Goal: Information Seeking & Learning: Learn about a topic

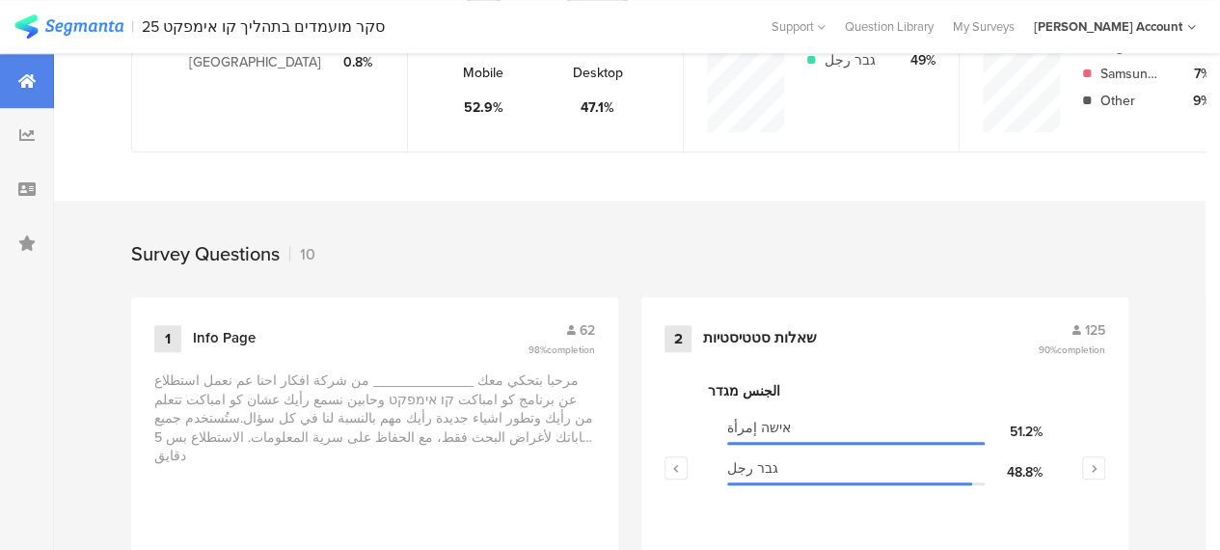
scroll to position [649, 0]
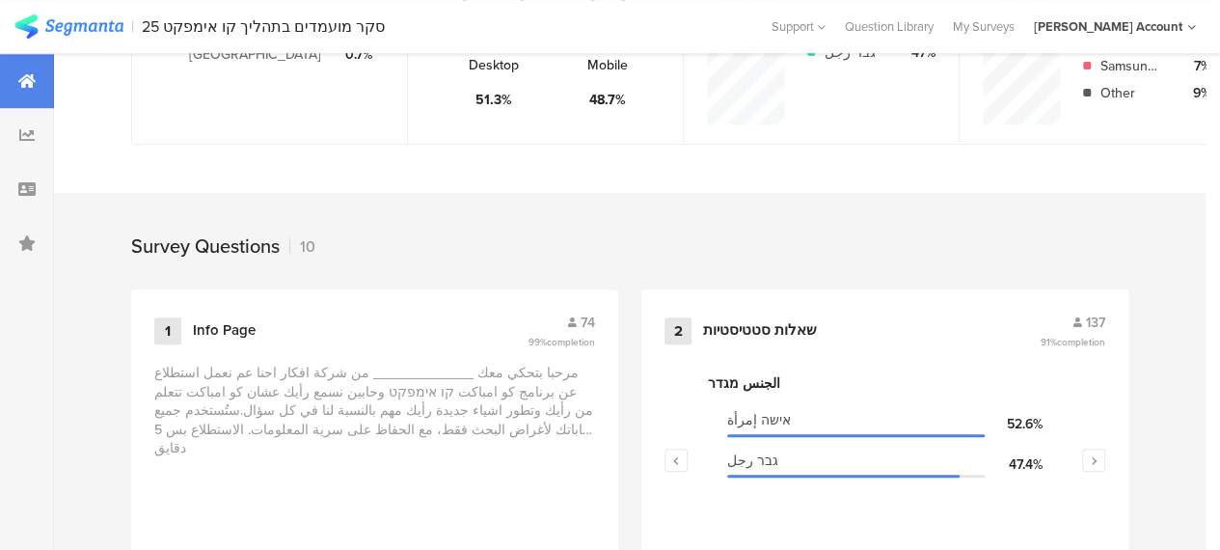
scroll to position [675, 0]
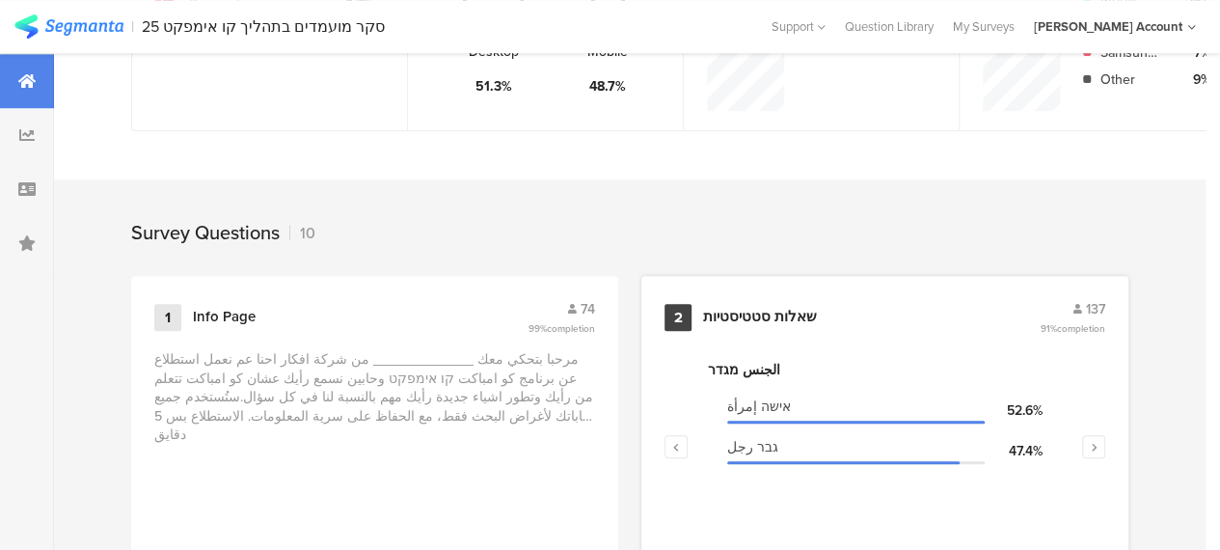
click at [789, 327] on div "שאלות סטטיסטיות" at bounding box center [760, 317] width 114 height 19
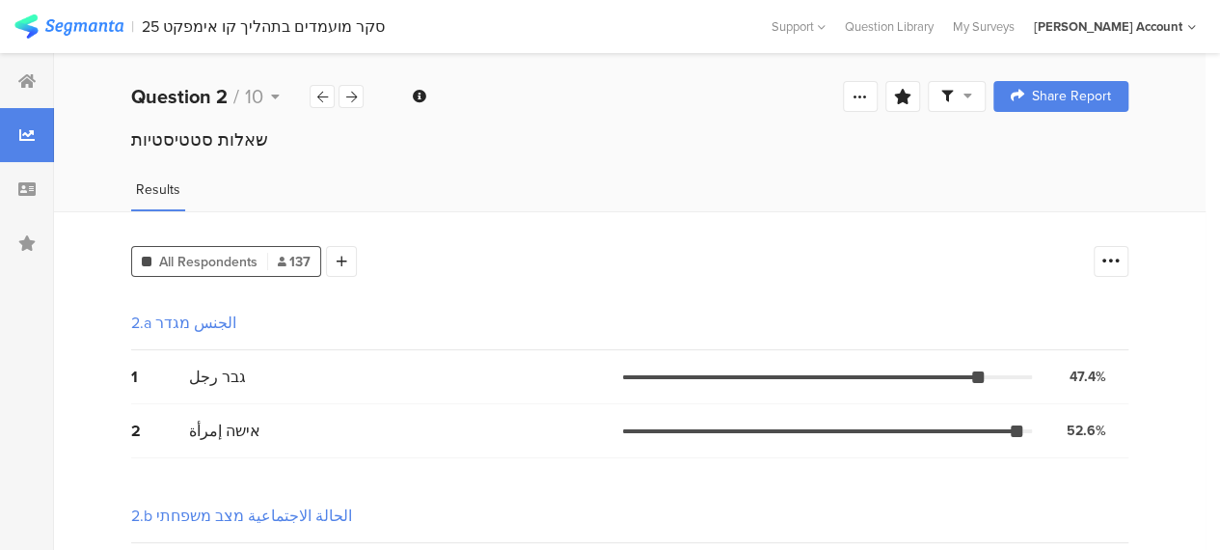
click at [972, 102] on span at bounding box center [956, 96] width 31 height 17
click at [984, 149] on div "Complete Responses Only" at bounding box center [957, 151] width 181 height 19
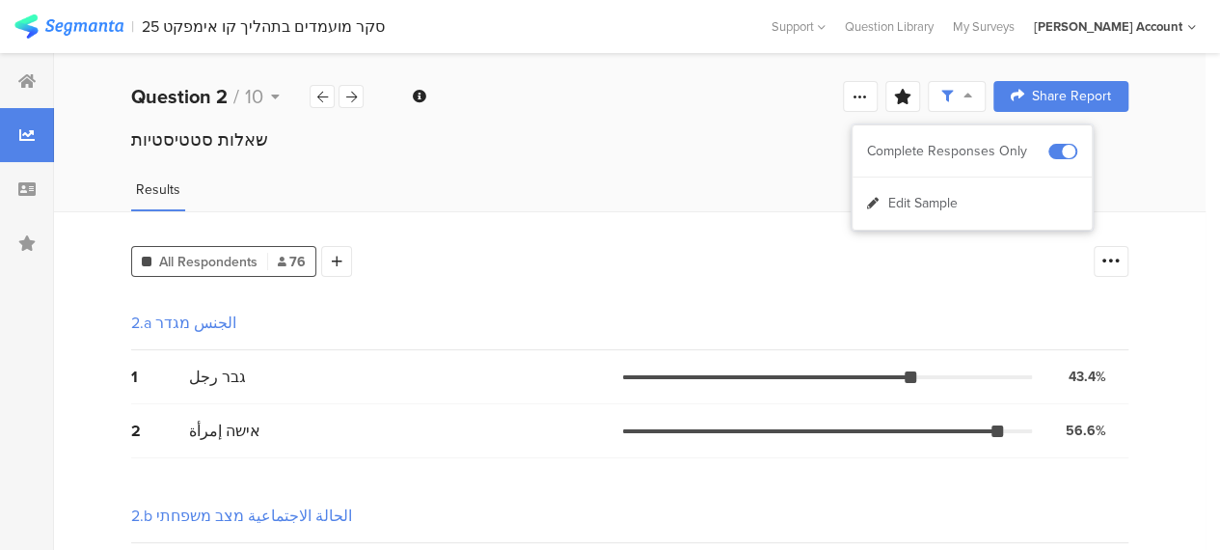
click at [640, 299] on div "2.a الجنس מגדר" at bounding box center [629, 323] width 997 height 54
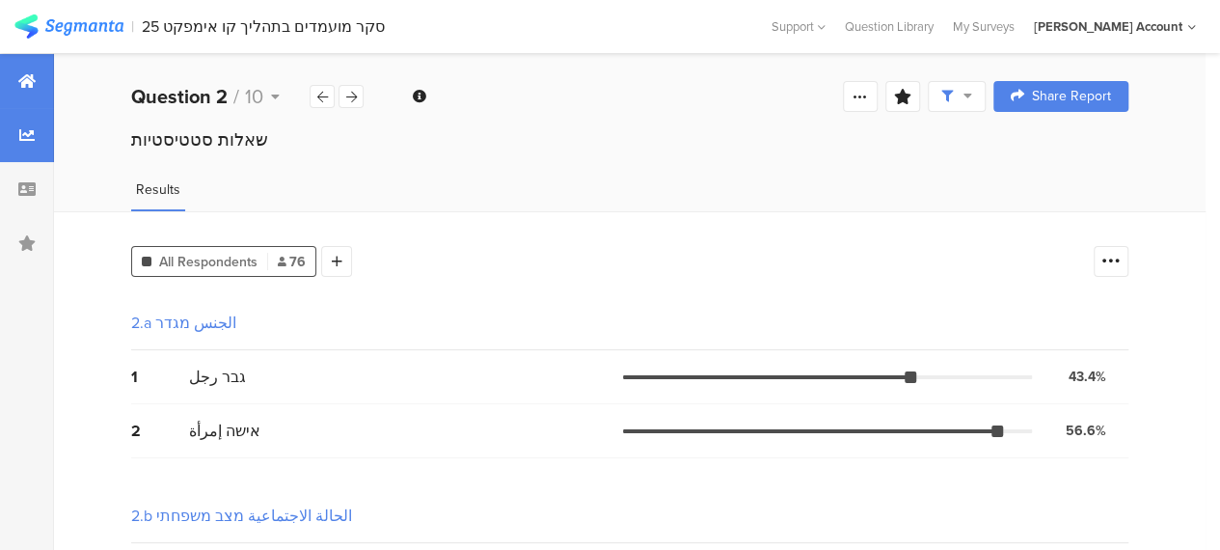
click at [30, 82] on icon at bounding box center [26, 80] width 17 height 15
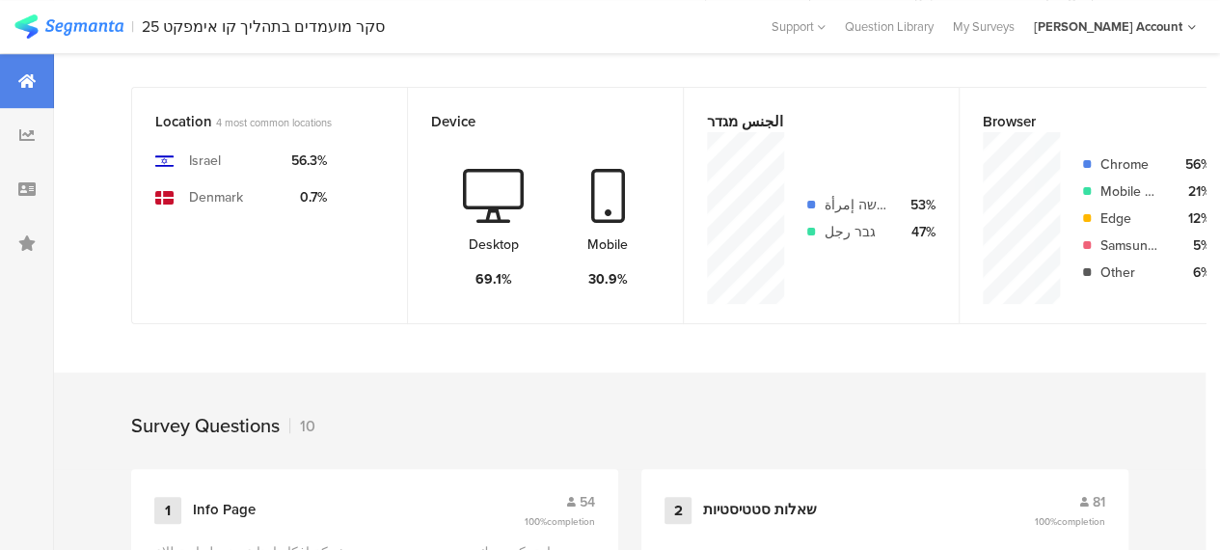
scroll to position [675, 0]
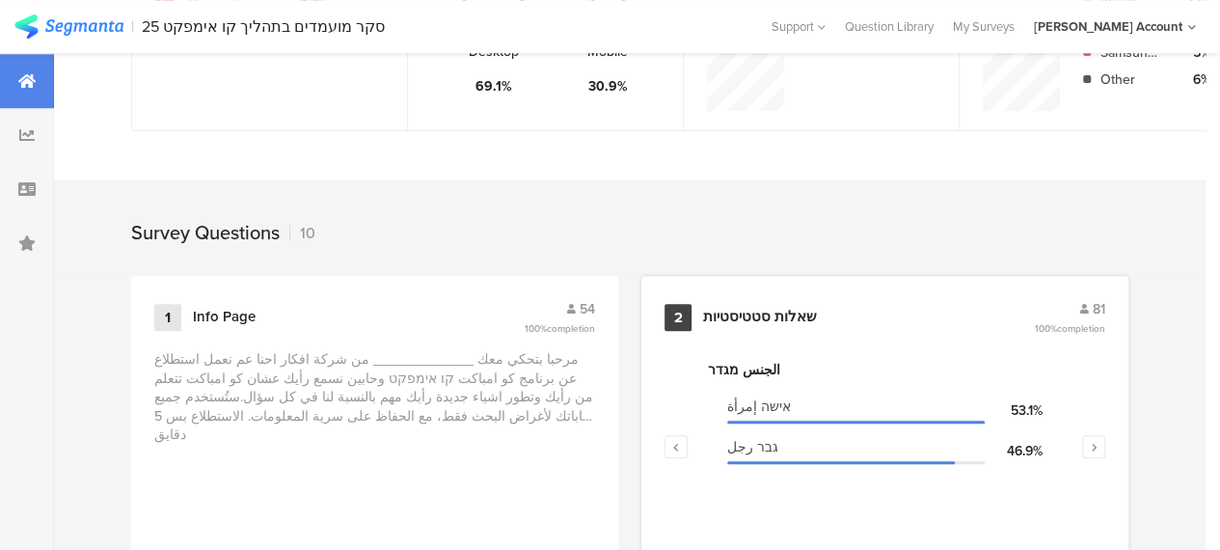
click at [740, 322] on div "שאלות סטטיסטיות" at bounding box center [760, 317] width 114 height 19
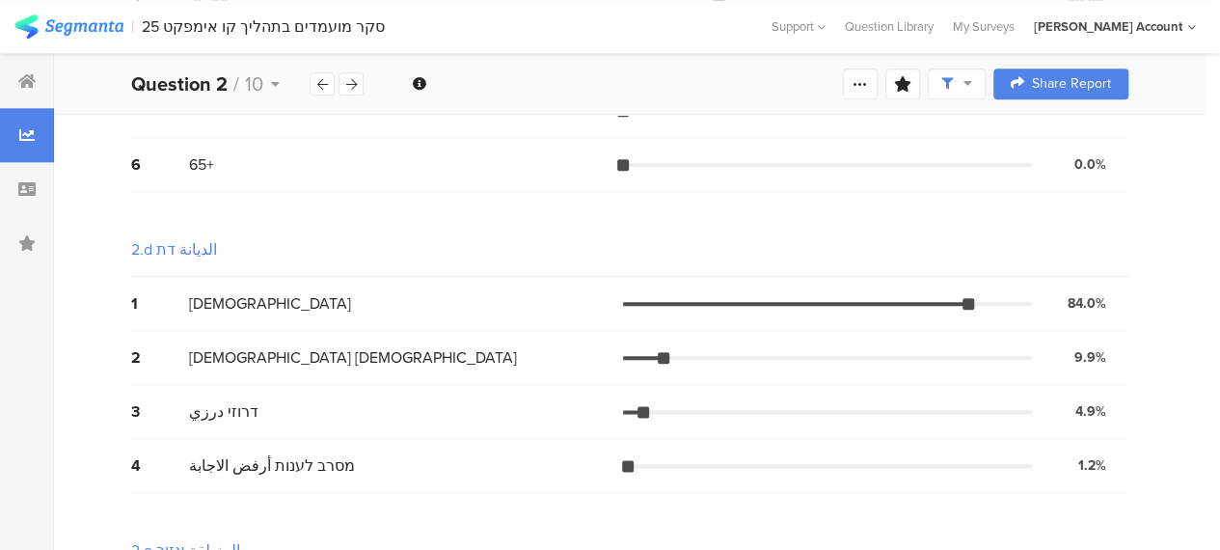
scroll to position [750, 0]
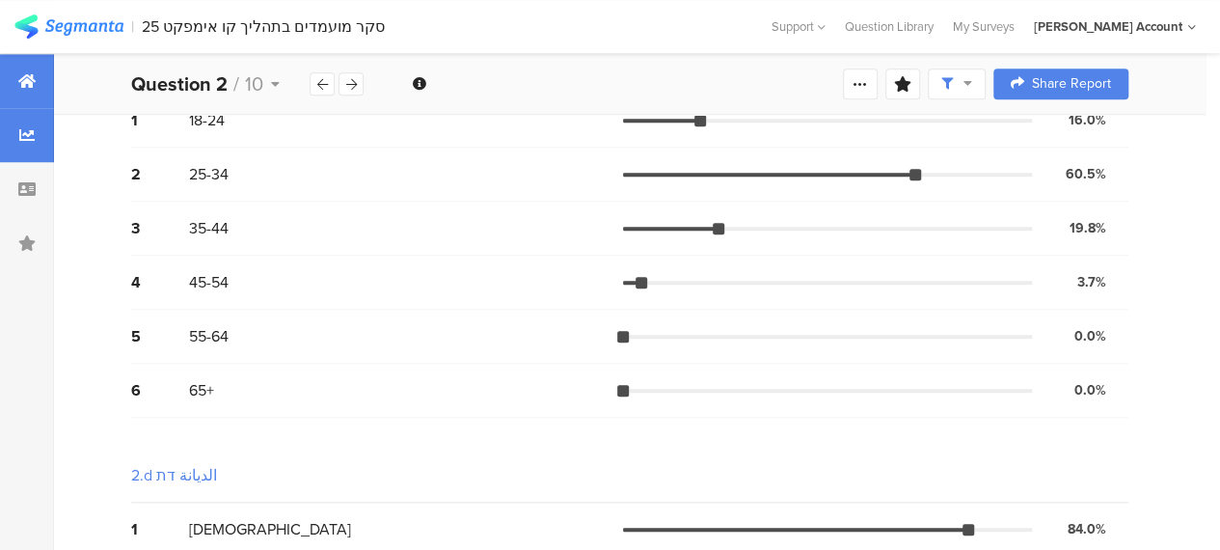
click at [29, 78] on icon at bounding box center [26, 80] width 17 height 15
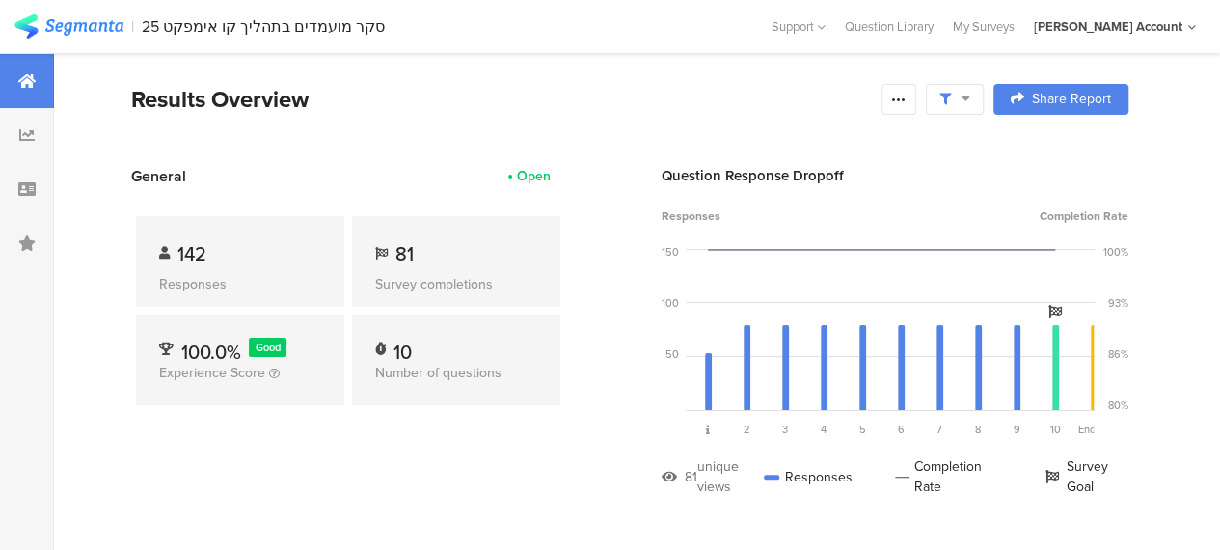
click at [970, 94] on icon at bounding box center [966, 99] width 9 height 14
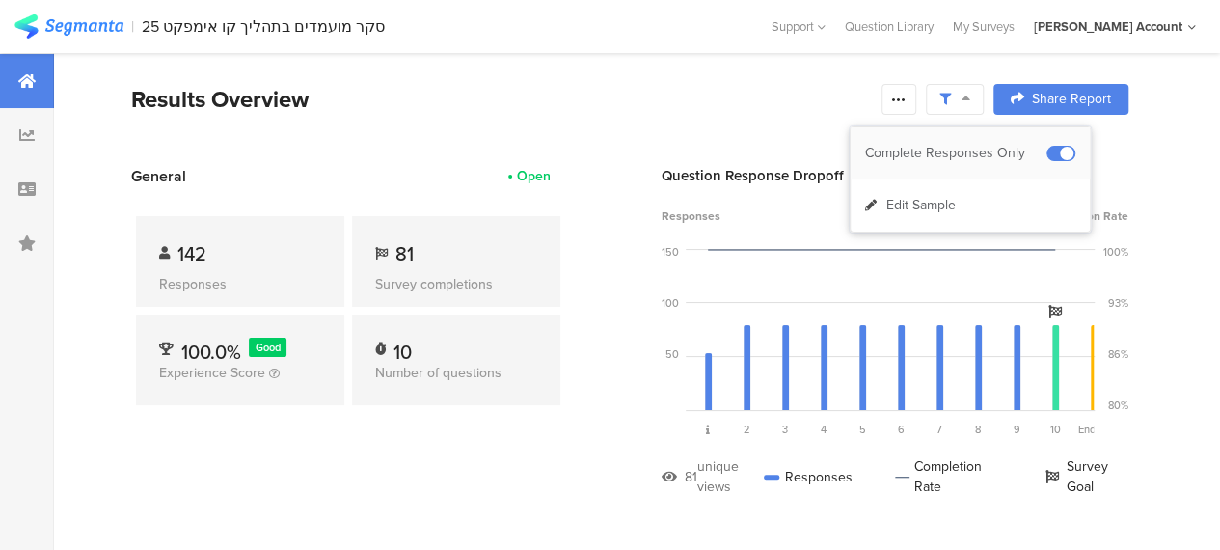
click at [988, 148] on div "Complete Responses Only" at bounding box center [955, 153] width 181 height 19
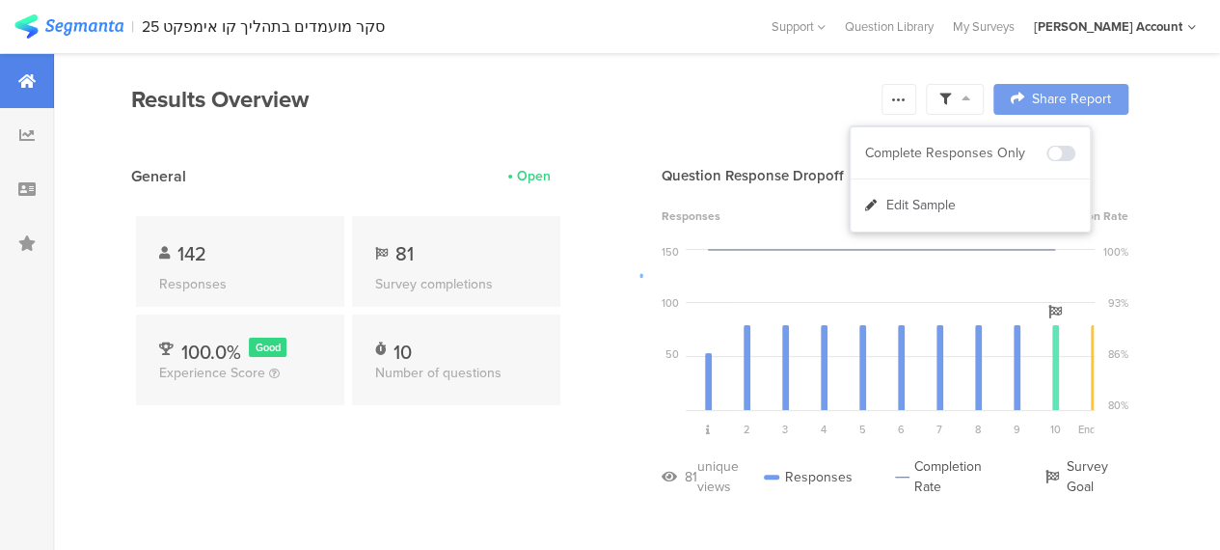
click at [547, 488] on div at bounding box center [610, 275] width 1220 height 550
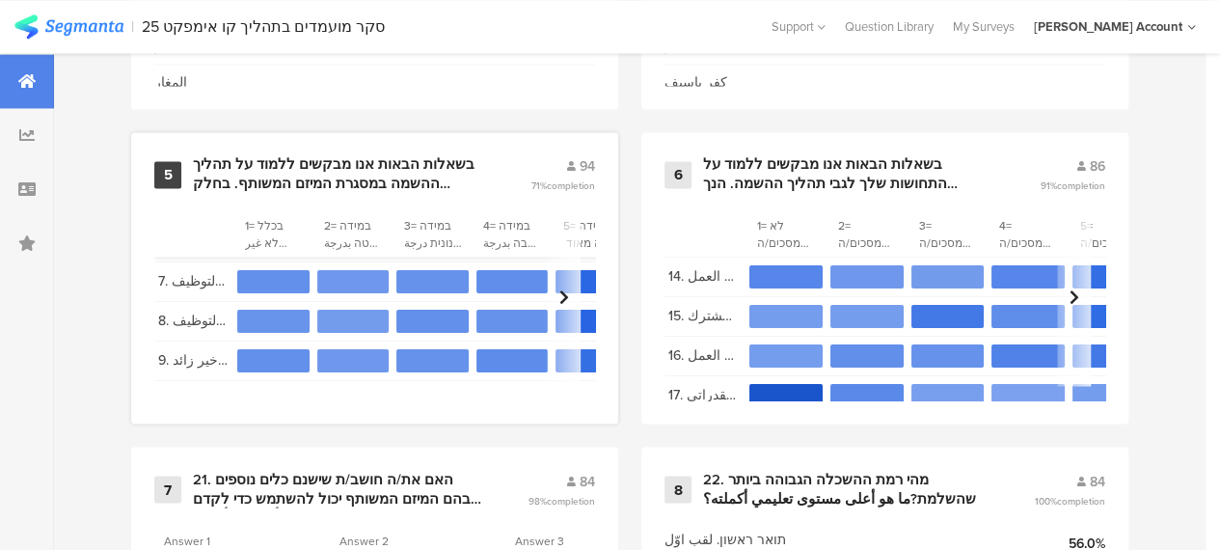
click at [332, 182] on div "בשאלות הבאות אנו מבקשים ללמוד על תהליך ההשמה במסגרת המיזם המשותף. בחלק מהשאלות …" at bounding box center [338, 174] width 291 height 38
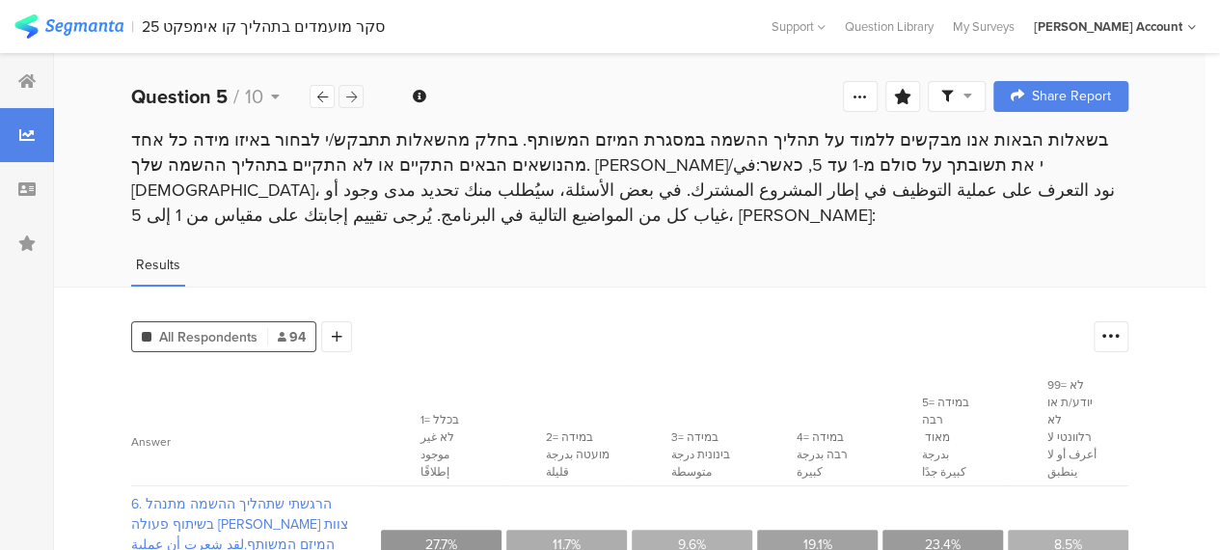
click at [351, 95] on icon at bounding box center [351, 97] width 11 height 13
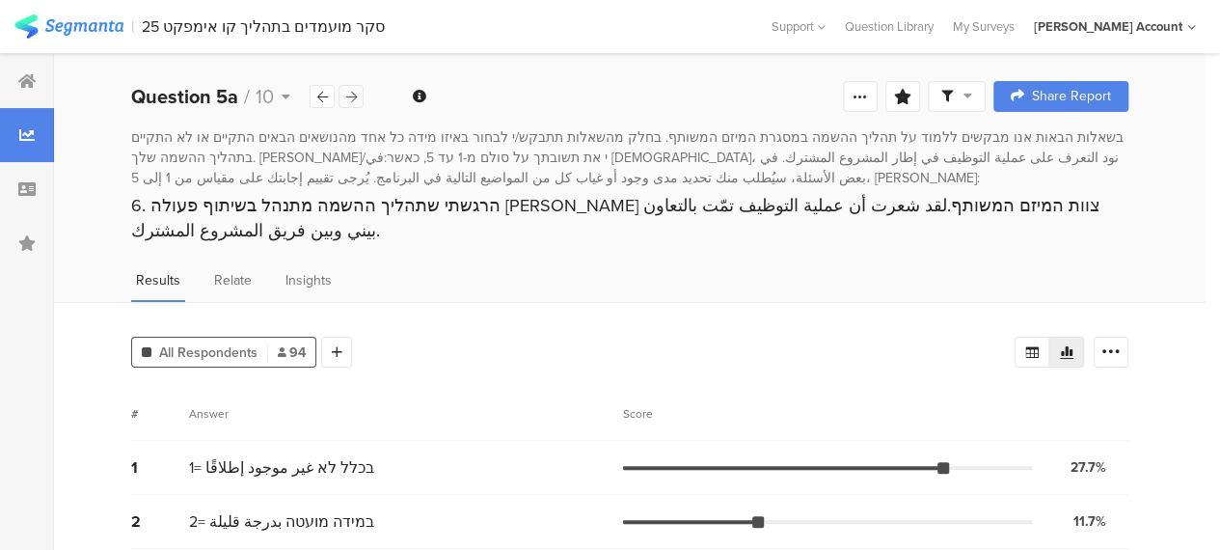
click at [351, 95] on icon at bounding box center [351, 97] width 11 height 13
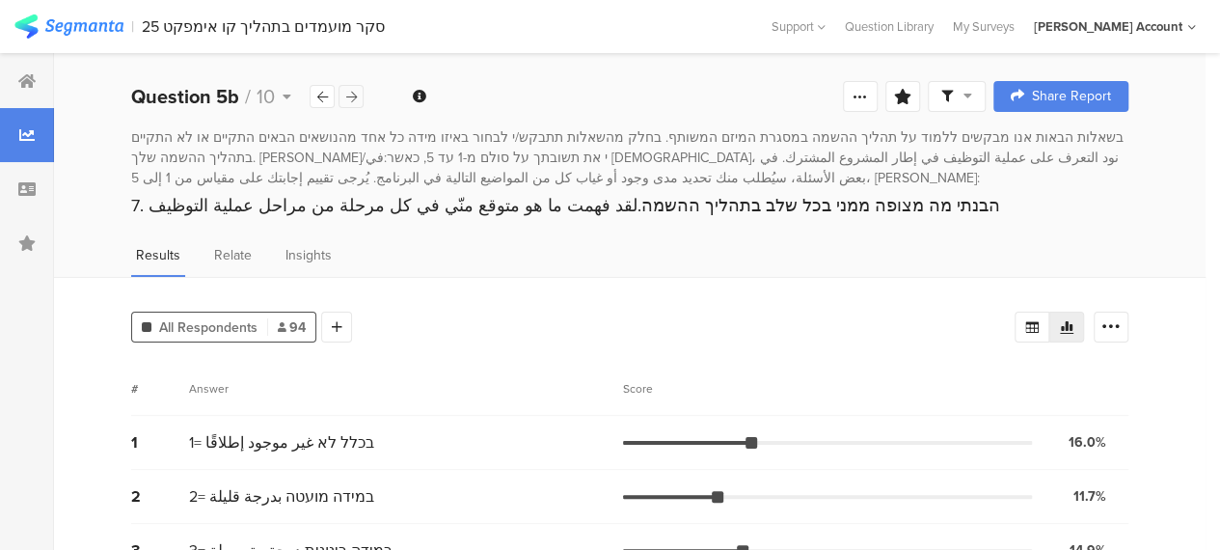
click at [351, 95] on icon at bounding box center [351, 97] width 11 height 13
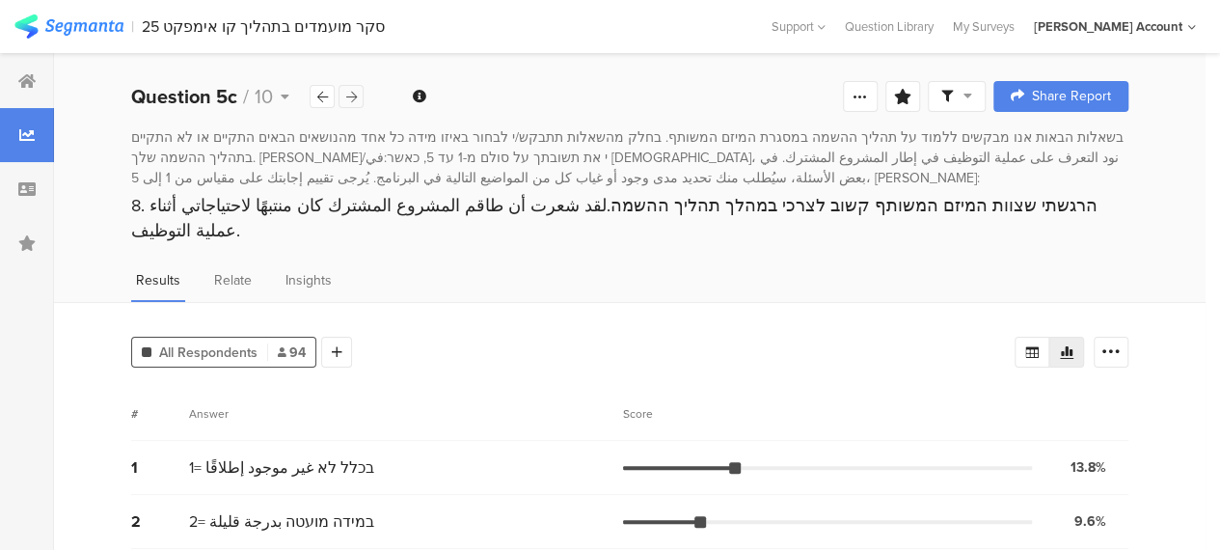
click at [351, 95] on icon at bounding box center [351, 97] width 11 height 13
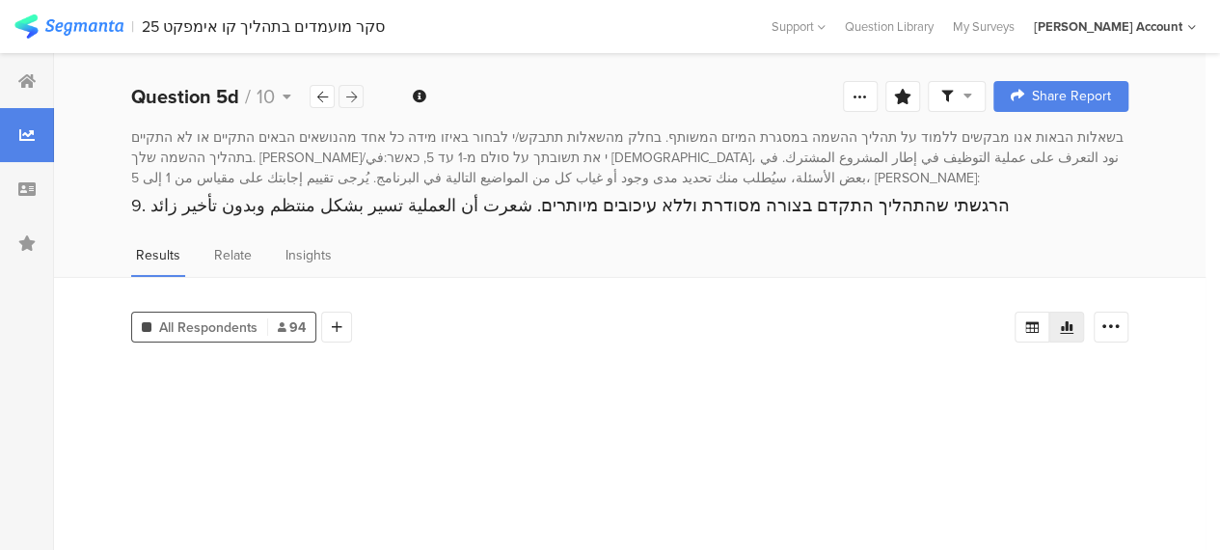
click at [351, 95] on icon at bounding box center [351, 97] width 11 height 13
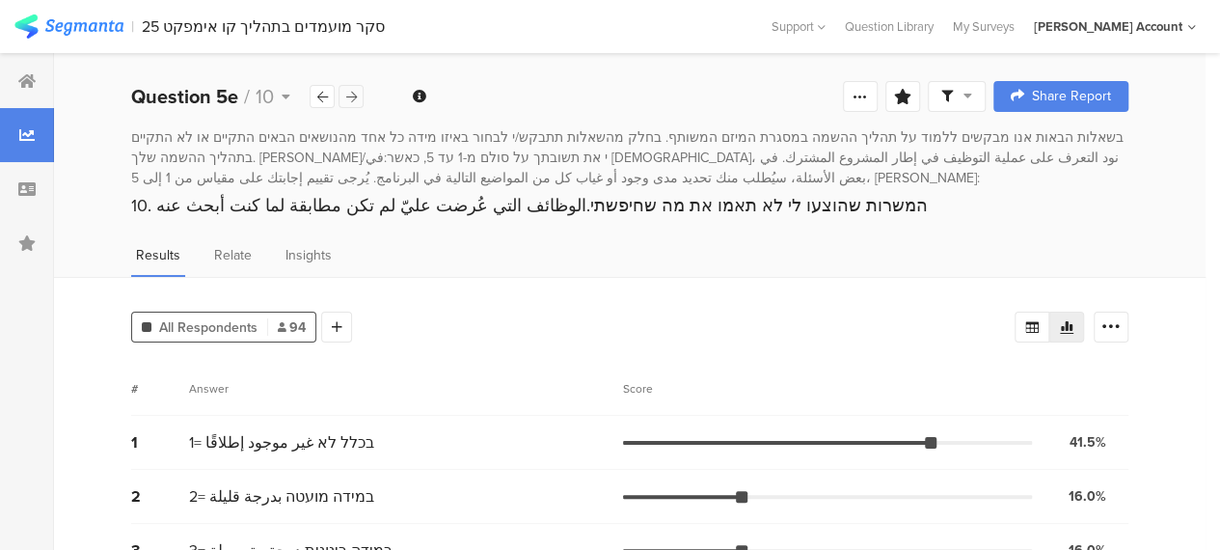
click at [351, 95] on icon at bounding box center [351, 97] width 11 height 13
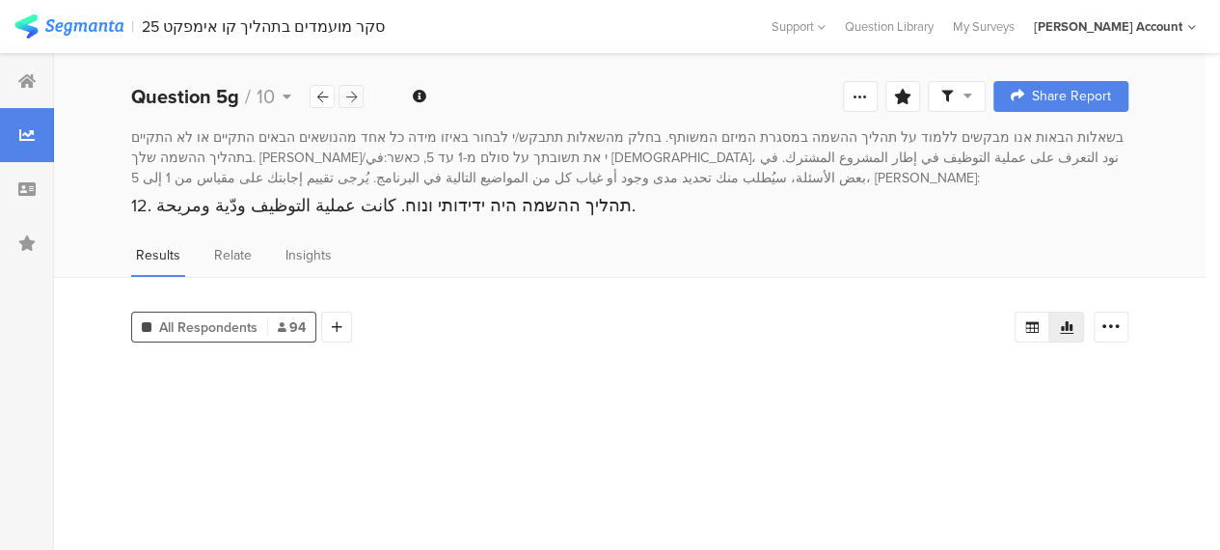
click at [351, 95] on icon at bounding box center [351, 97] width 11 height 13
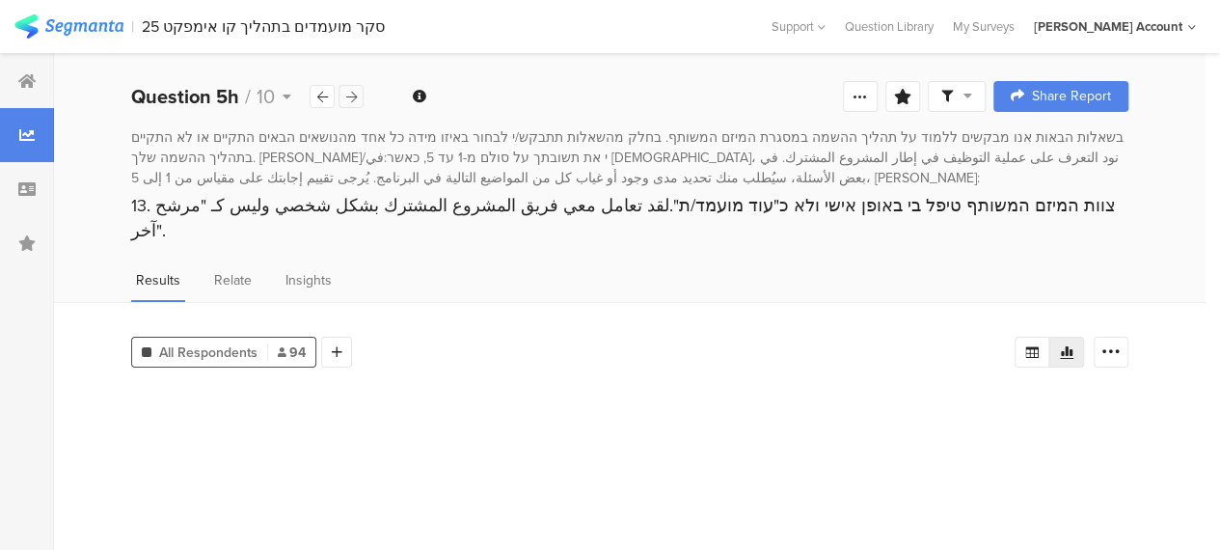
click at [351, 95] on icon at bounding box center [351, 97] width 11 height 13
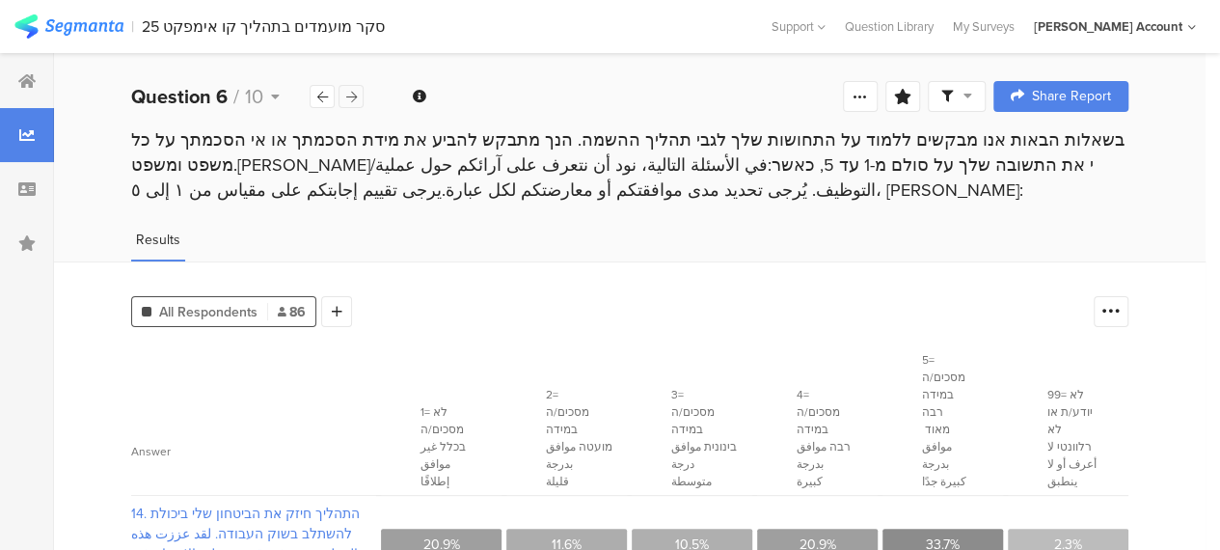
click at [351, 95] on icon at bounding box center [351, 97] width 11 height 13
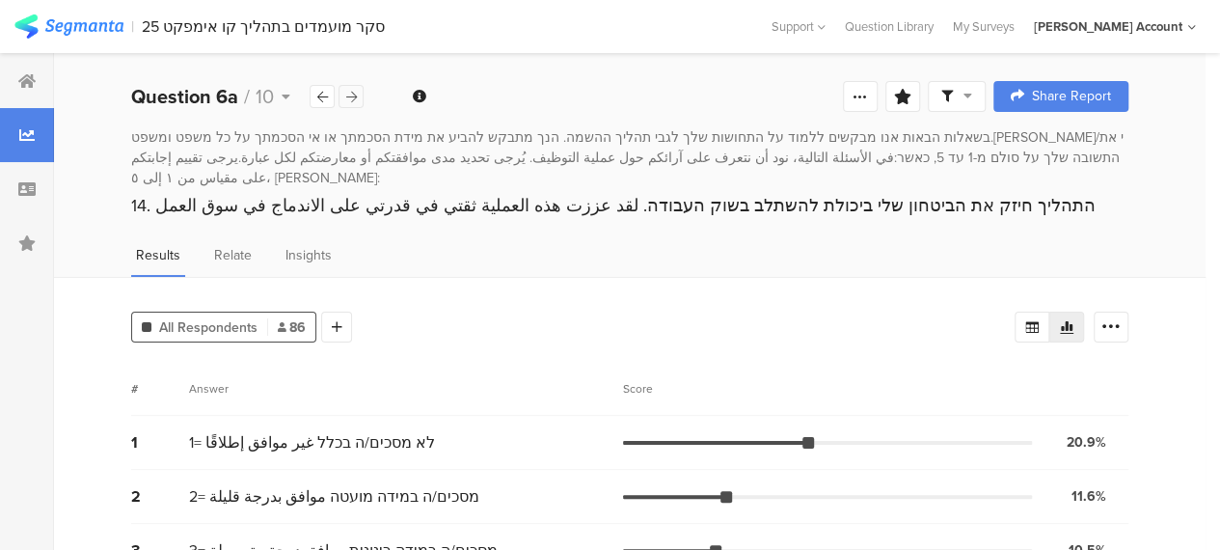
click at [351, 95] on icon at bounding box center [351, 97] width 11 height 13
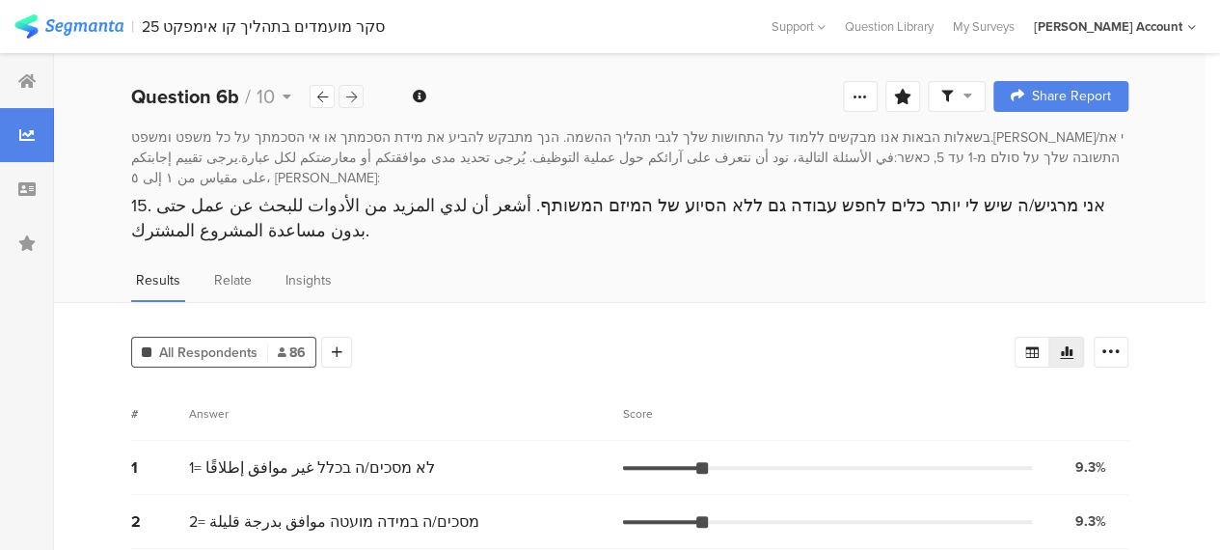
click at [351, 95] on icon at bounding box center [351, 97] width 11 height 13
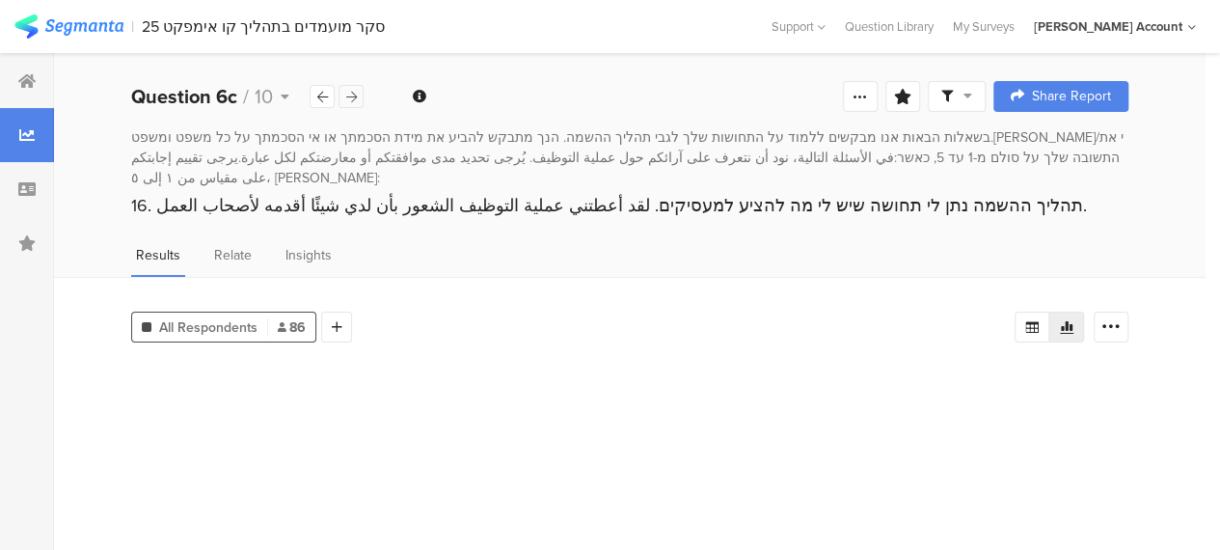
click at [351, 95] on icon at bounding box center [351, 97] width 11 height 13
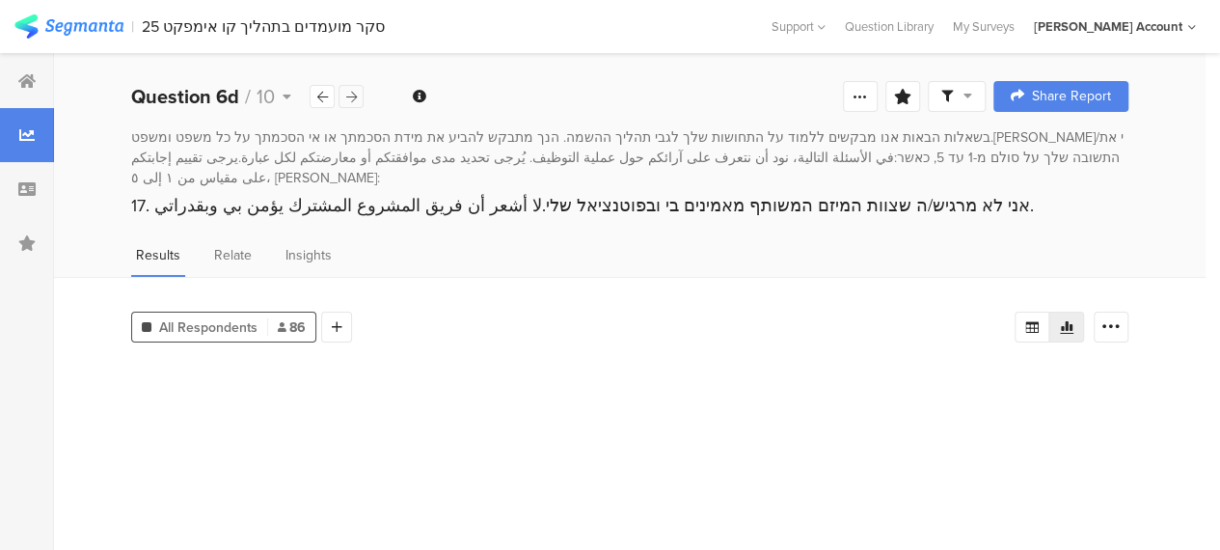
click at [351, 95] on icon at bounding box center [351, 97] width 11 height 13
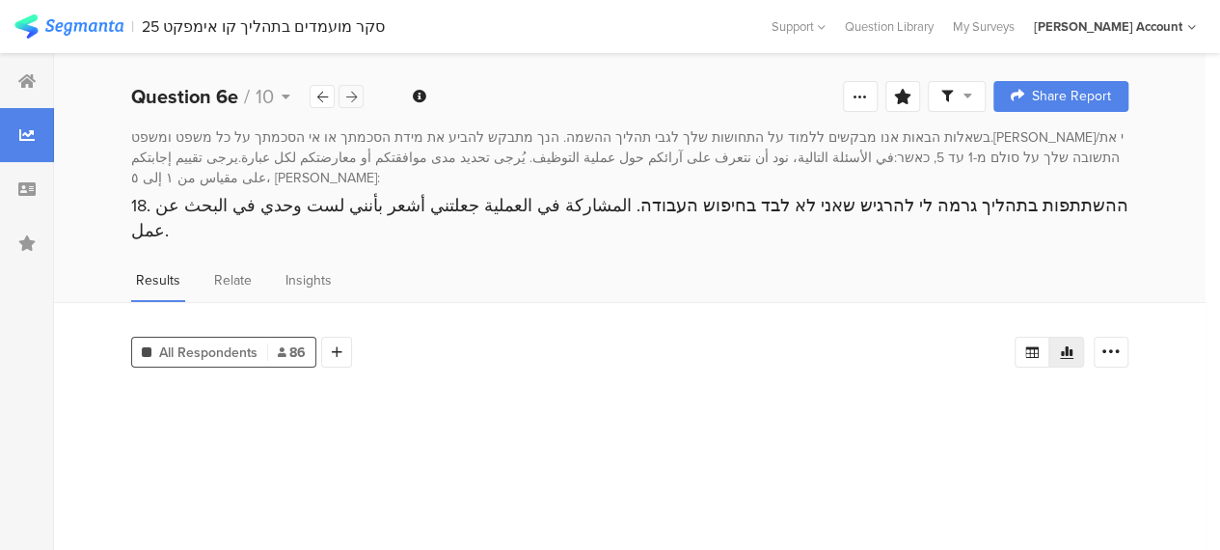
click at [351, 95] on icon at bounding box center [351, 97] width 11 height 13
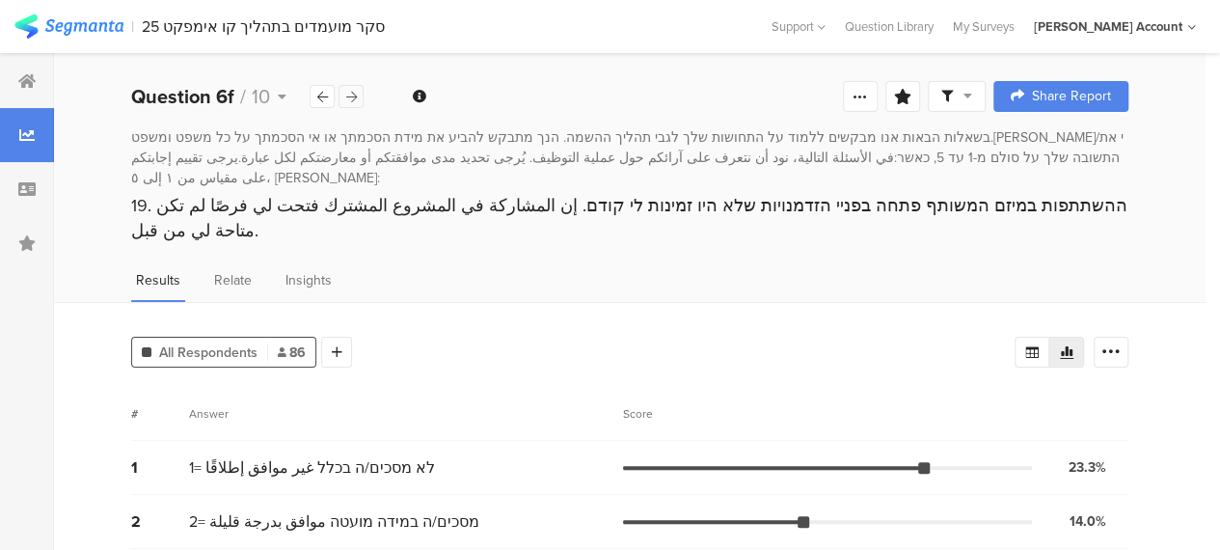
click at [351, 95] on icon at bounding box center [351, 97] width 11 height 13
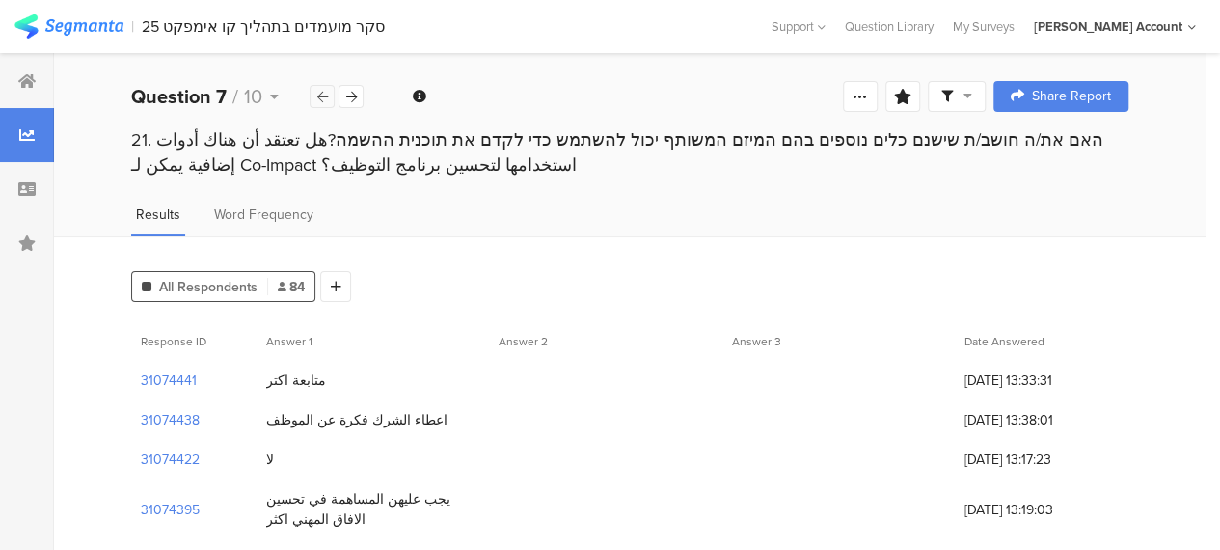
click at [320, 94] on icon at bounding box center [322, 97] width 11 height 13
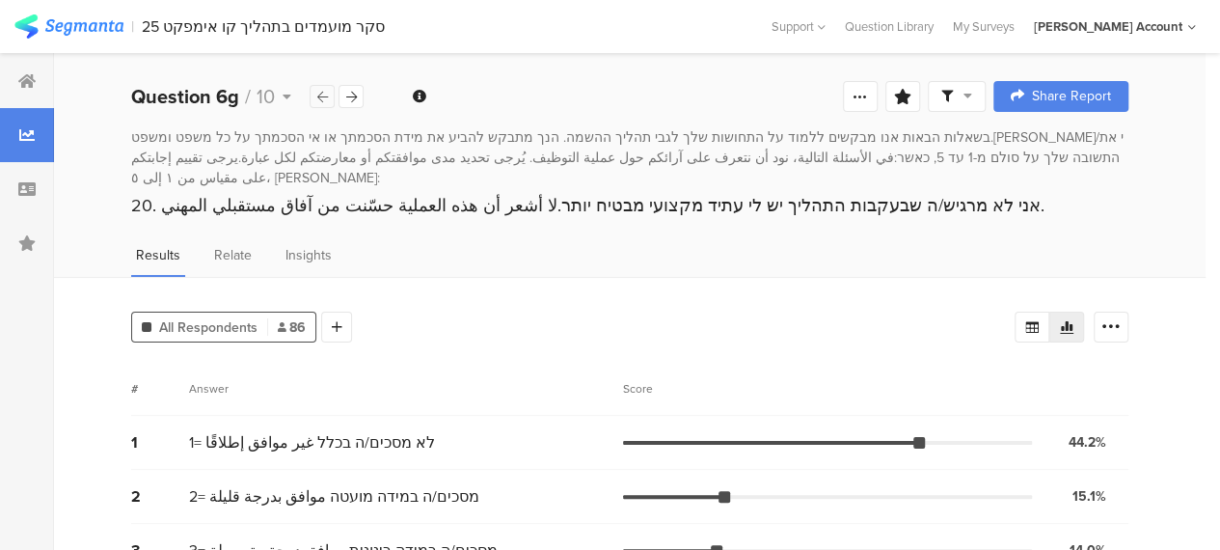
click at [320, 94] on icon at bounding box center [322, 97] width 11 height 13
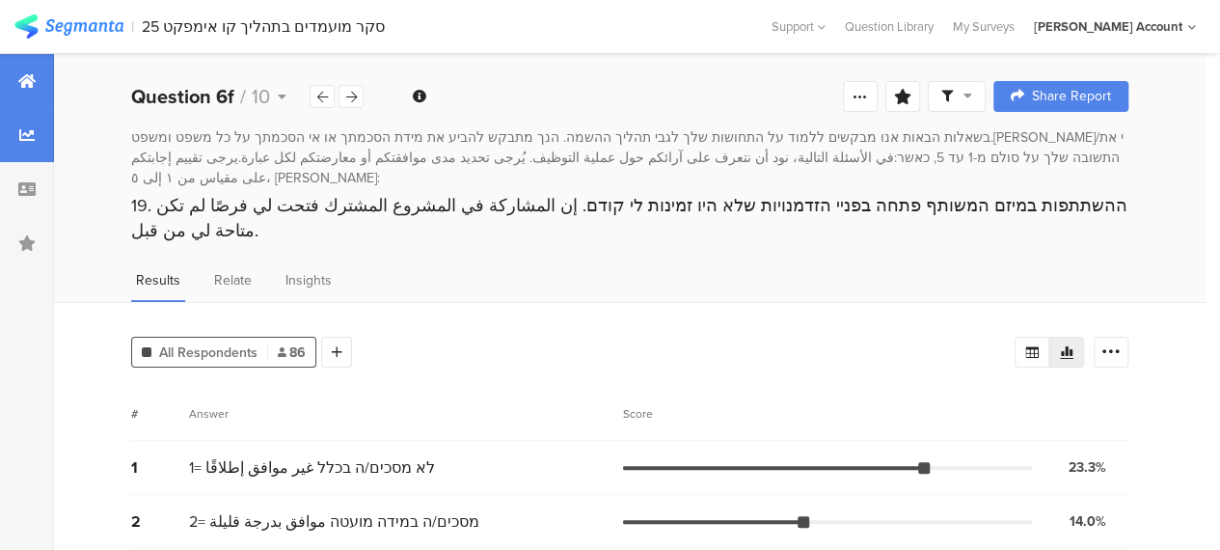
click at [8, 73] on div at bounding box center [27, 81] width 54 height 54
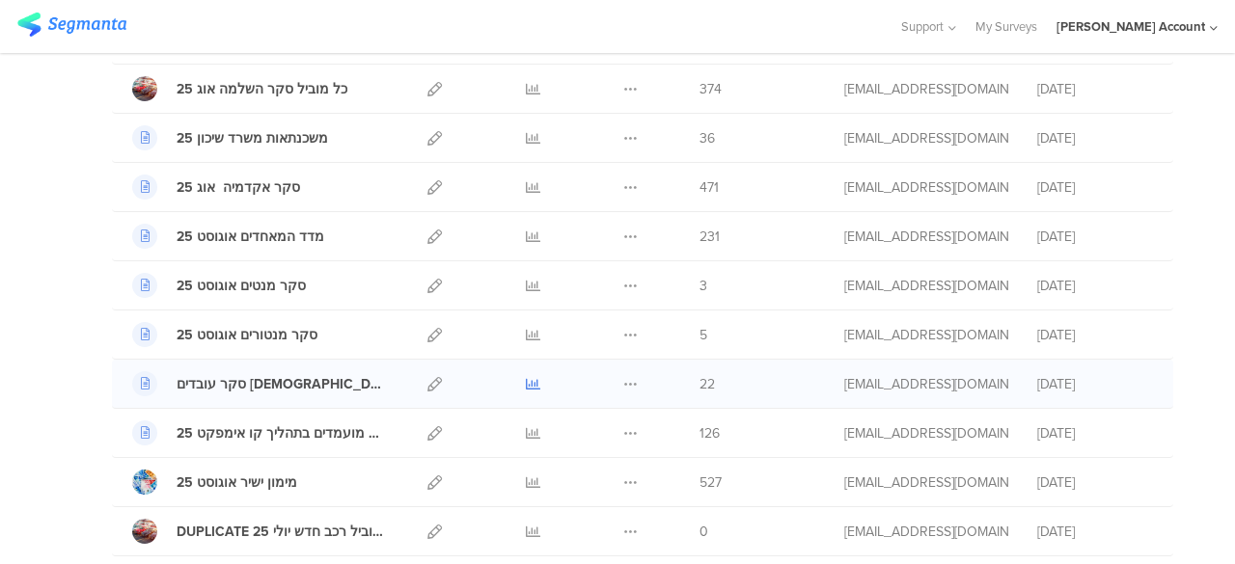
scroll to position [289, 0]
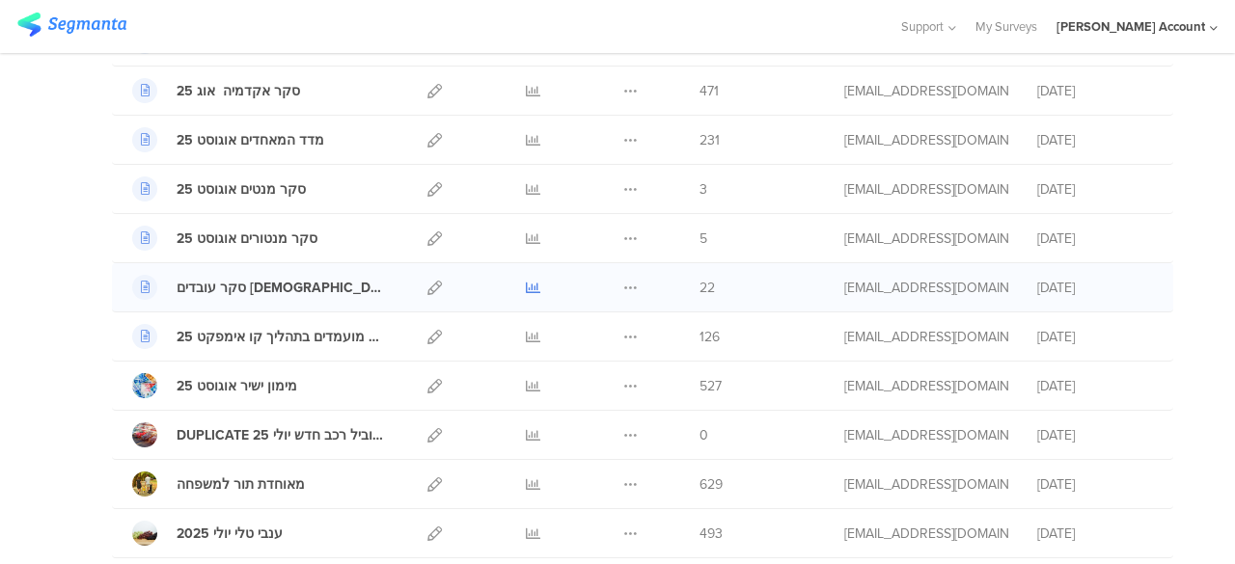
click at [526, 285] on icon at bounding box center [533, 288] width 14 height 14
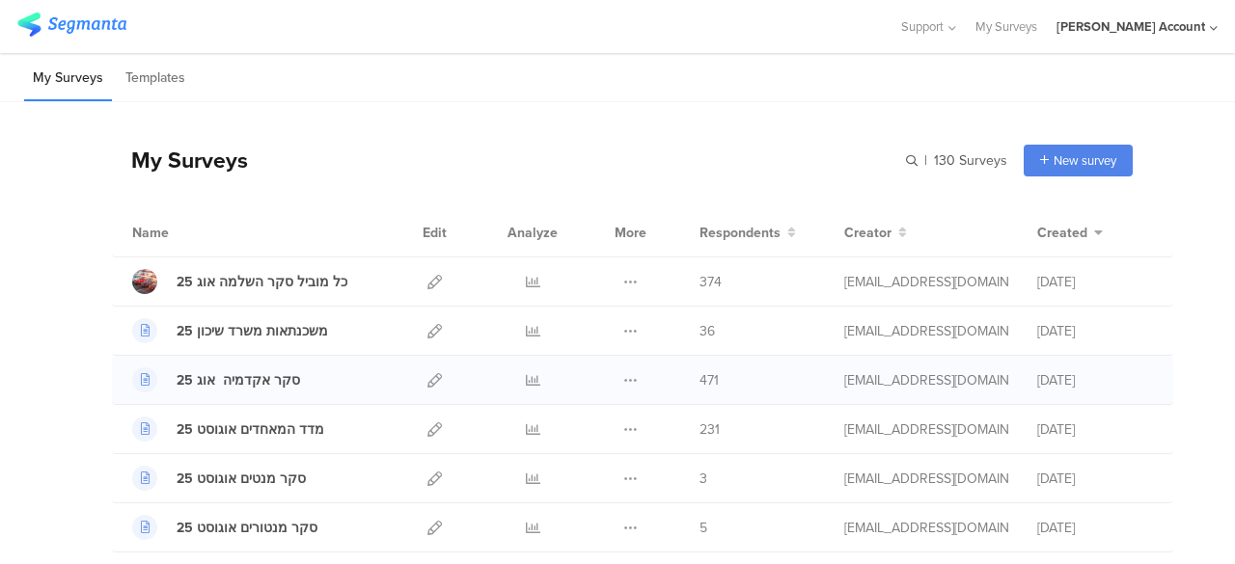
scroll to position [96, 0]
